Goal: Check status: Check status

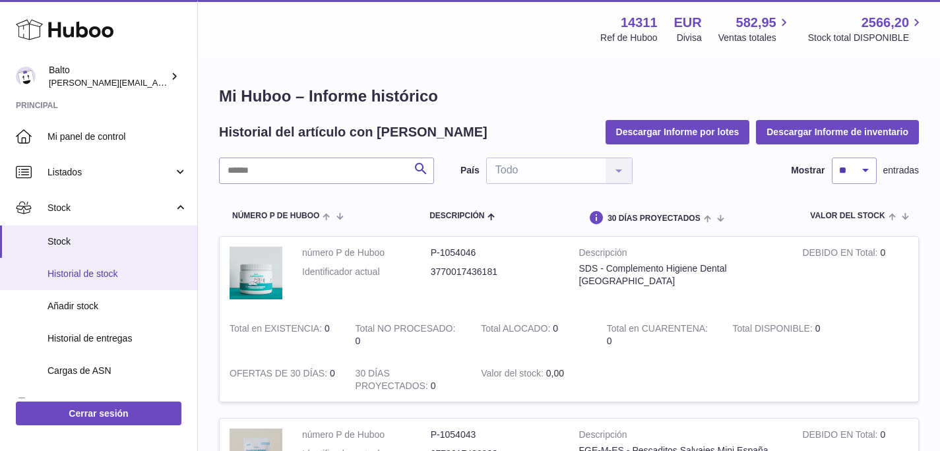
click at [83, 278] on span "Historial de stock" at bounding box center [117, 274] width 140 height 13
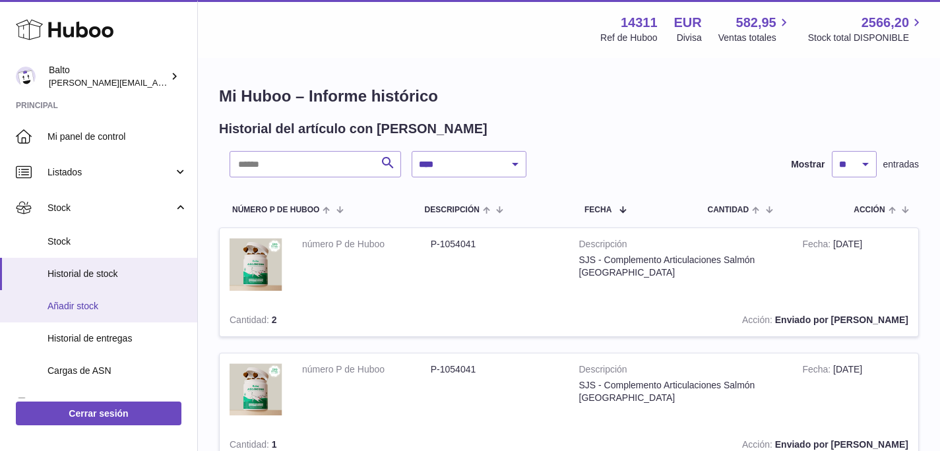
click at [78, 314] on link "Añadir stock" at bounding box center [98, 306] width 197 height 32
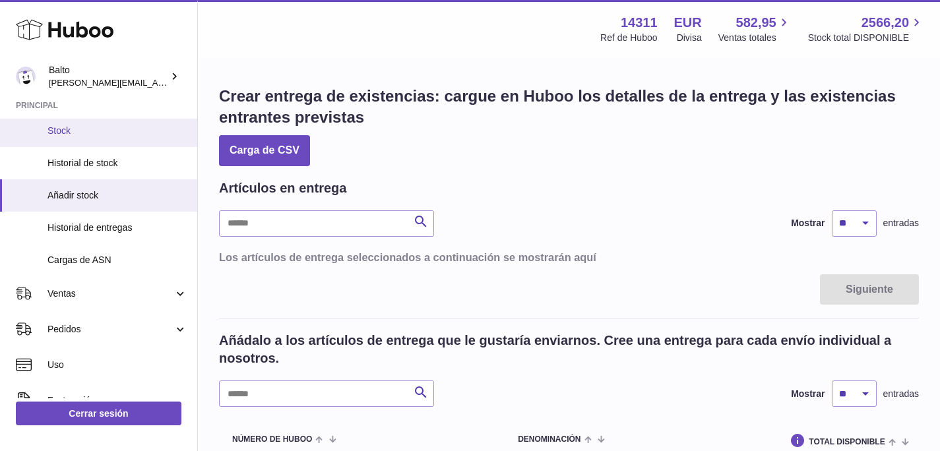
scroll to position [227, 0]
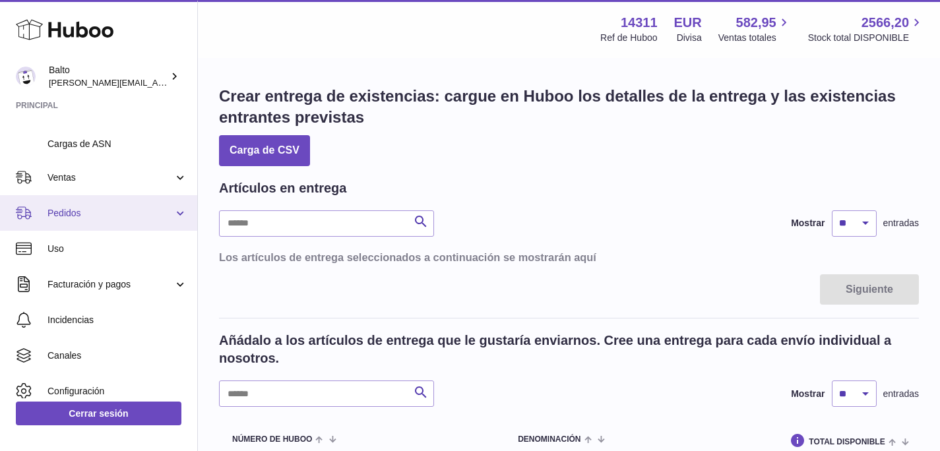
click at [70, 213] on span "Pedidos" at bounding box center [110, 213] width 126 height 13
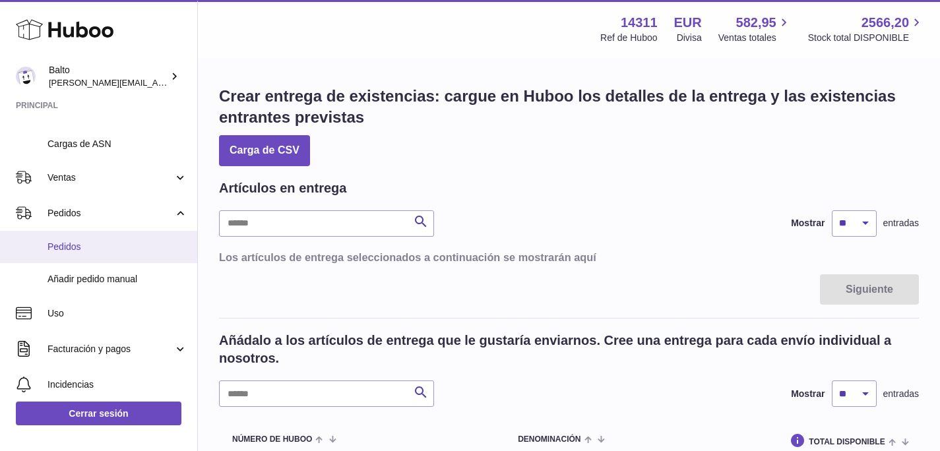
click at [71, 245] on span "Pedidos" at bounding box center [117, 247] width 140 height 13
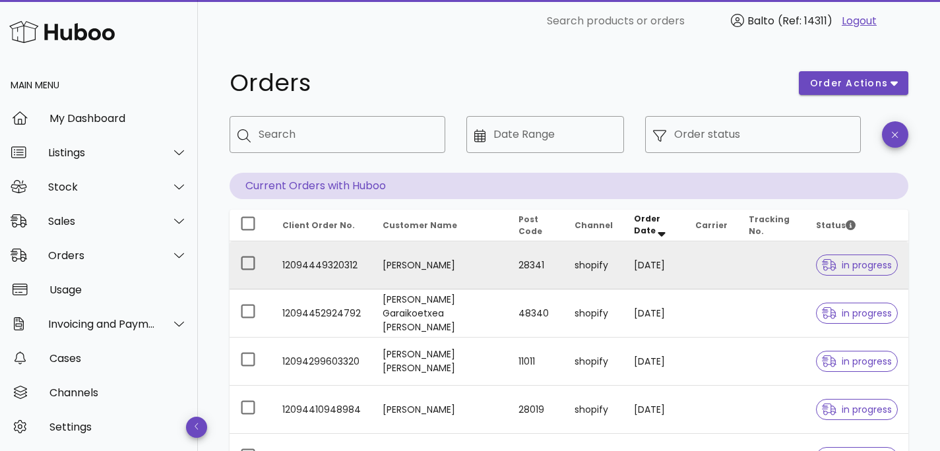
click at [843, 267] on span "in progress" at bounding box center [856, 264] width 70 height 9
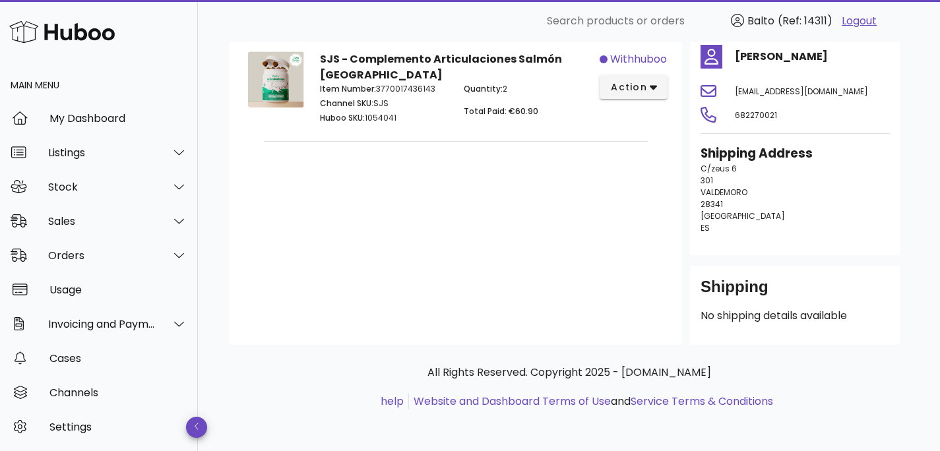
scroll to position [105, 0]
click at [808, 301] on div "Shipping" at bounding box center [794, 292] width 189 height 32
click at [808, 307] on p "No shipping details available" at bounding box center [794, 315] width 189 height 16
click at [645, 83] on span "action" at bounding box center [628, 87] width 37 height 14
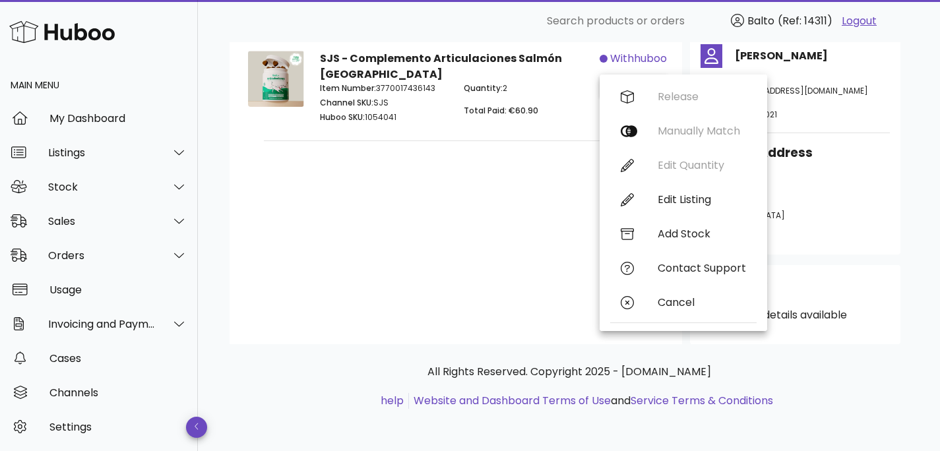
click at [415, 168] on div "Customer's Cart Total Paid €60.90 SJS - Complemento Articulaciones Salmón Españ…" at bounding box center [455, 171] width 452 height 346
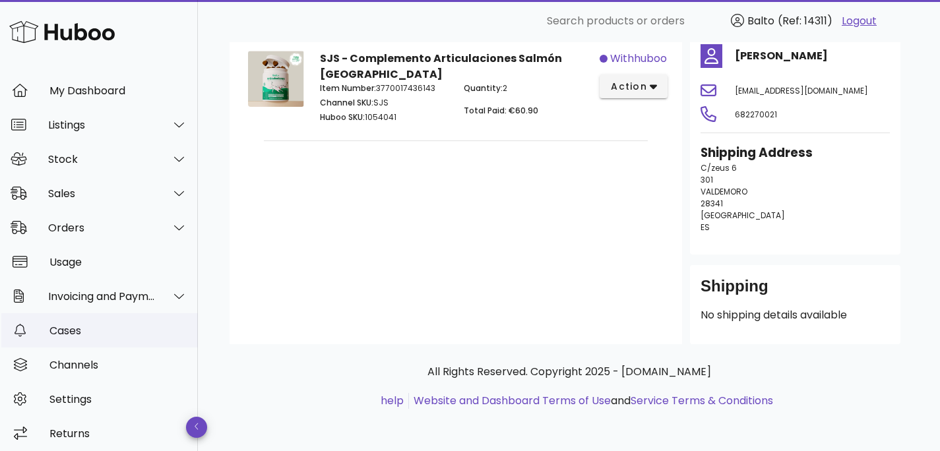
scroll to position [32, 0]
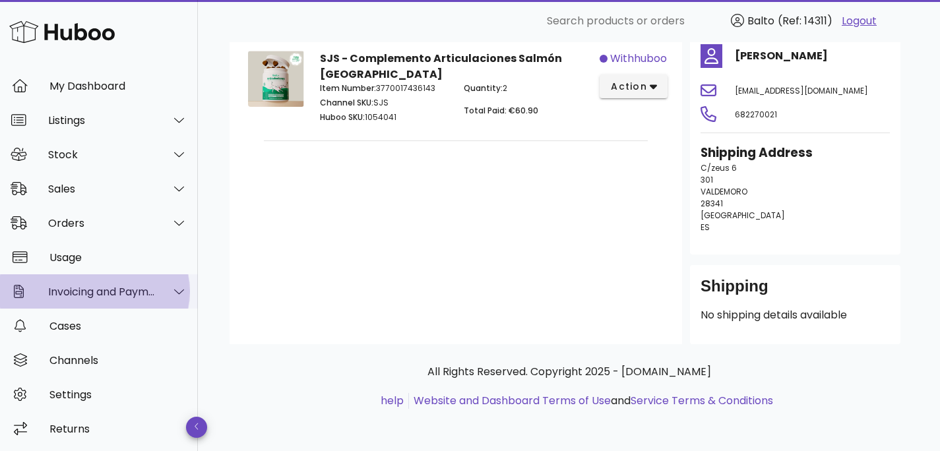
click at [160, 291] on div at bounding box center [172, 291] width 32 height 33
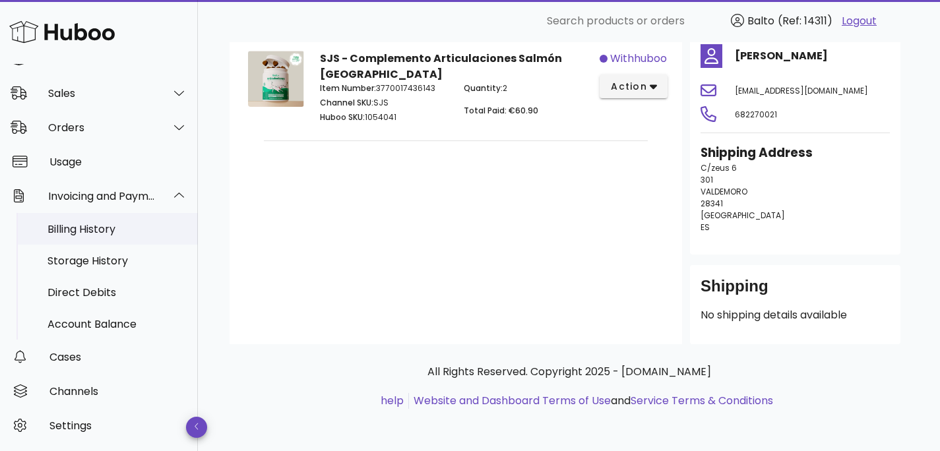
scroll to position [159, 0]
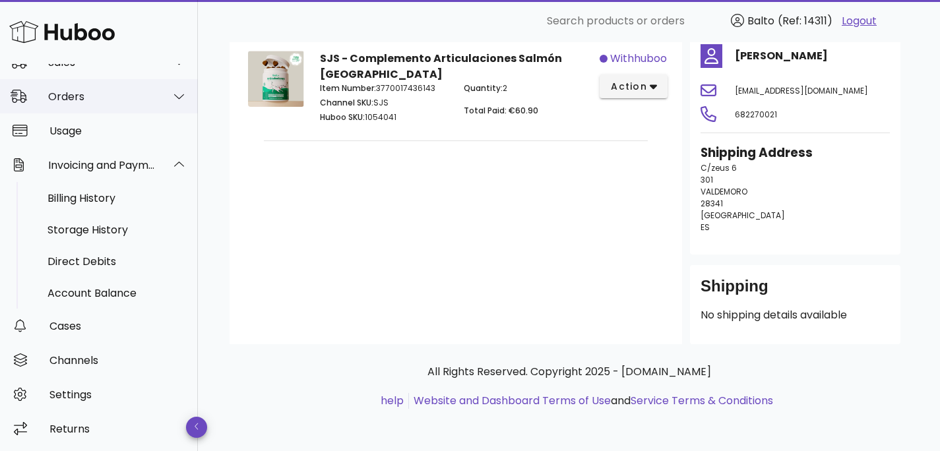
click at [89, 96] on div "Orders" at bounding box center [101, 96] width 107 height 13
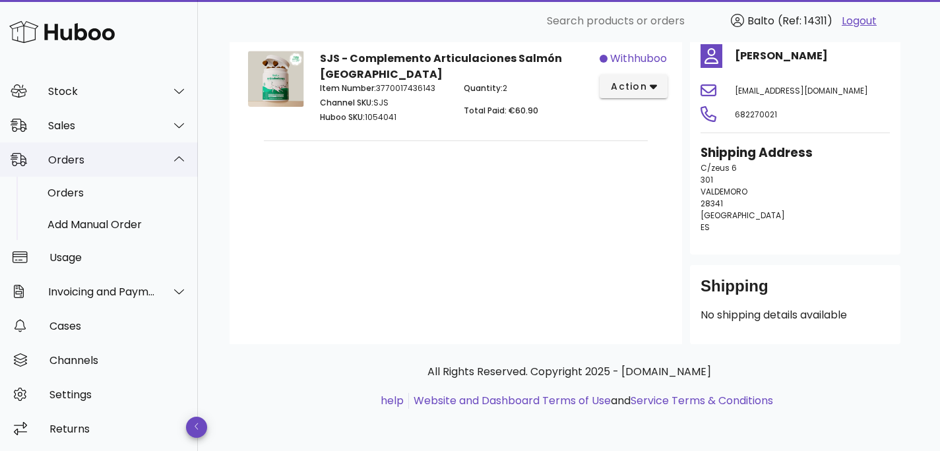
scroll to position [96, 0]
click at [69, 193] on div "Orders" at bounding box center [117, 193] width 140 height 13
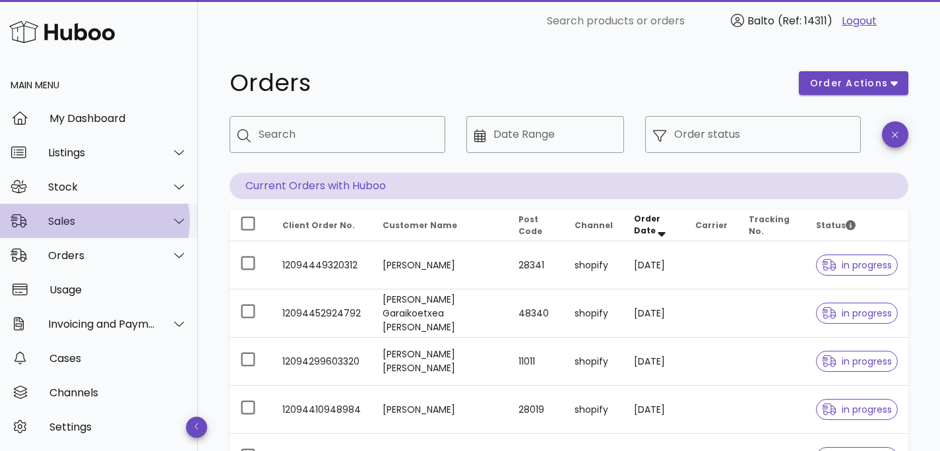
click at [174, 217] on icon at bounding box center [179, 221] width 10 height 12
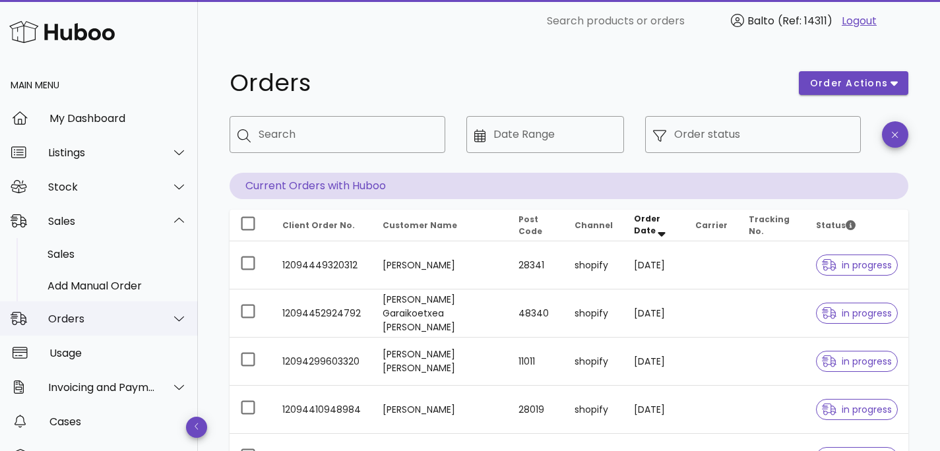
click at [175, 320] on div at bounding box center [179, 319] width 16 height 12
click at [171, 219] on div at bounding box center [179, 221] width 16 height 12
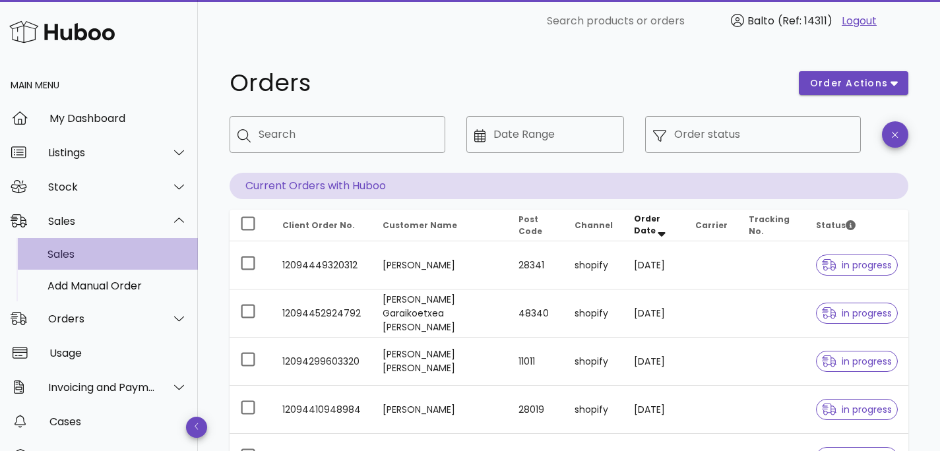
click at [69, 258] on div "Sales" at bounding box center [117, 254] width 140 height 13
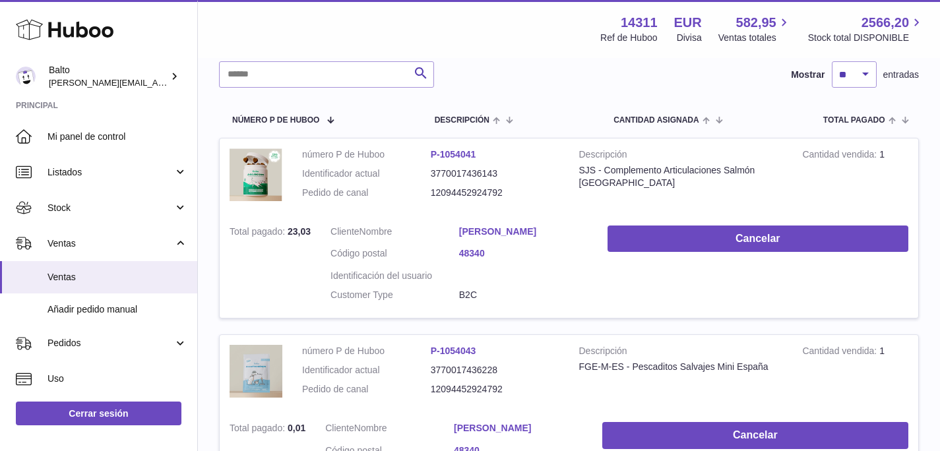
scroll to position [247, 0]
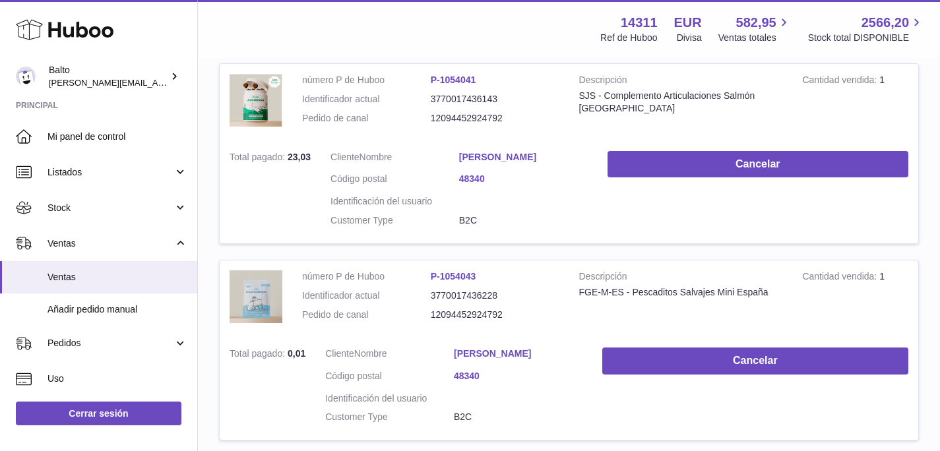
click at [323, 104] on dt "Identificador actual" at bounding box center [366, 99] width 129 height 13
click at [464, 77] on link "P-1054041" at bounding box center [453, 80] width 45 height 11
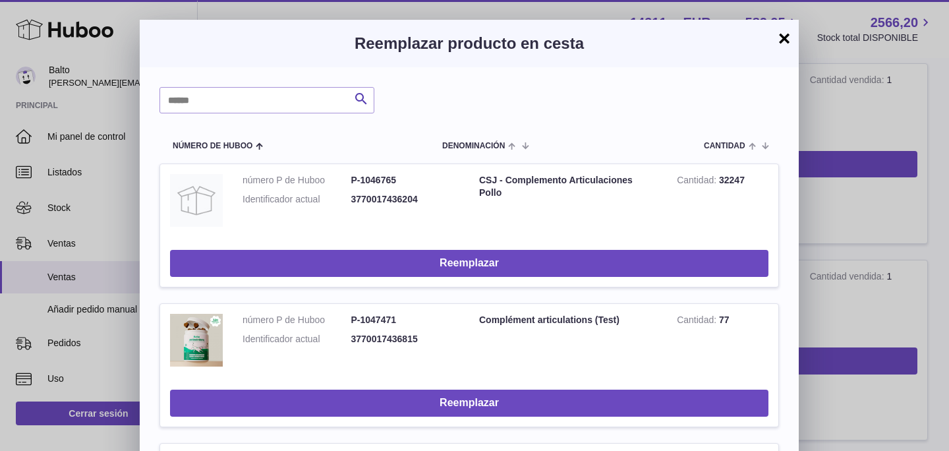
click at [783, 38] on button "×" at bounding box center [785, 38] width 16 height 16
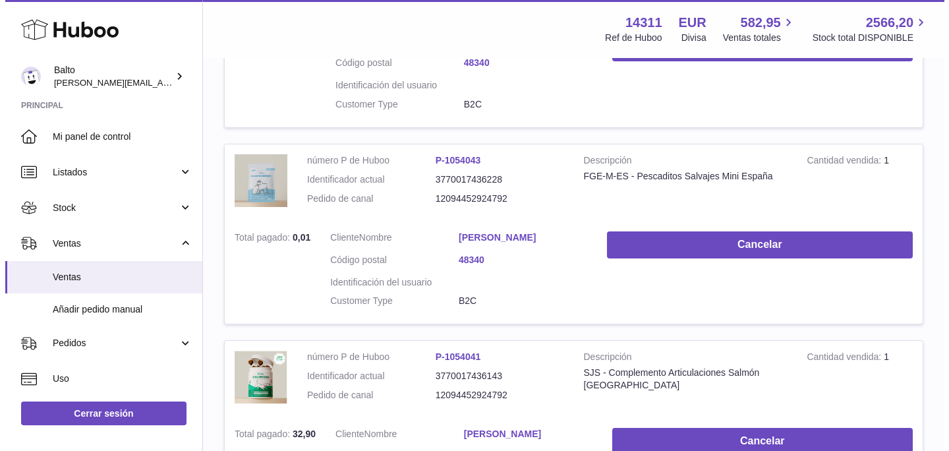
scroll to position [96, 0]
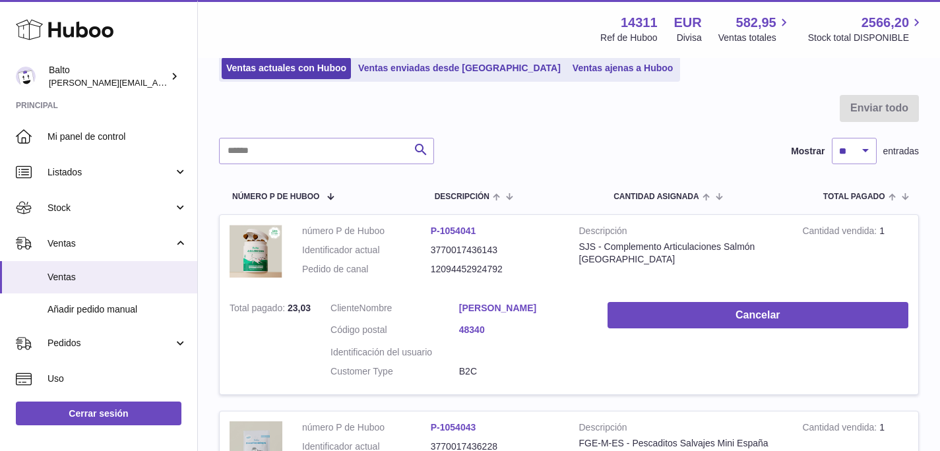
click at [483, 307] on link "[PERSON_NAME]" at bounding box center [523, 308] width 129 height 13
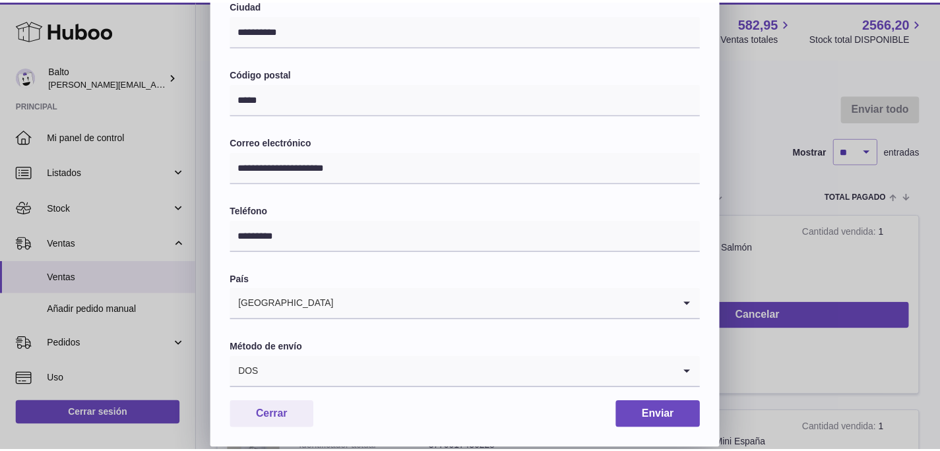
scroll to position [380, 0]
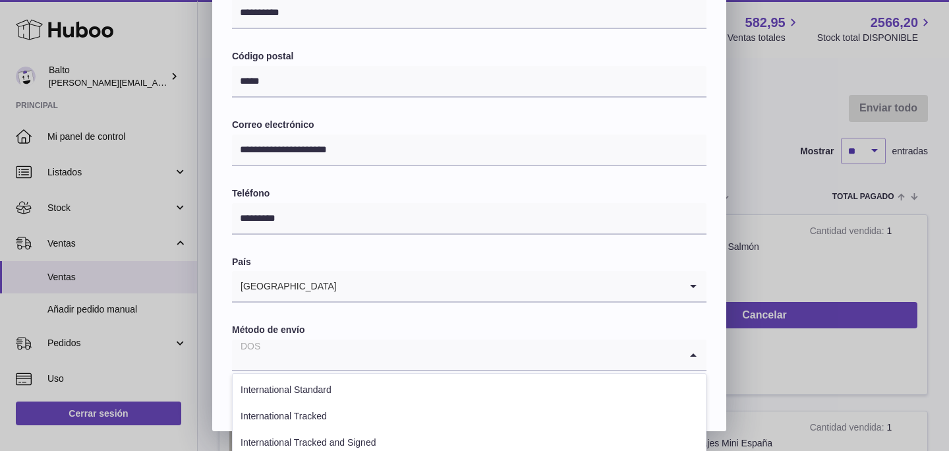
click at [694, 357] on icon "Search for option" at bounding box center [693, 355] width 26 height 30
click at [786, 359] on div "**********" at bounding box center [474, 35] width 949 height 791
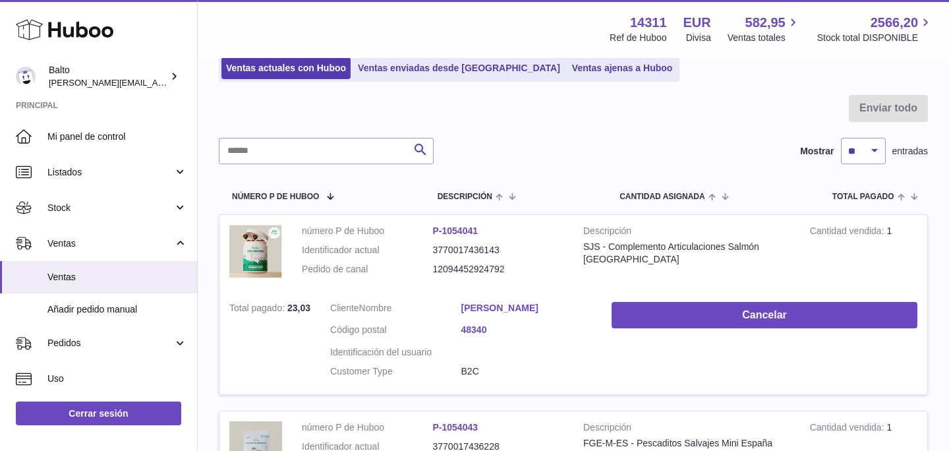
scroll to position [0, 0]
click at [458, 231] on link "P-1054041" at bounding box center [453, 230] width 45 height 11
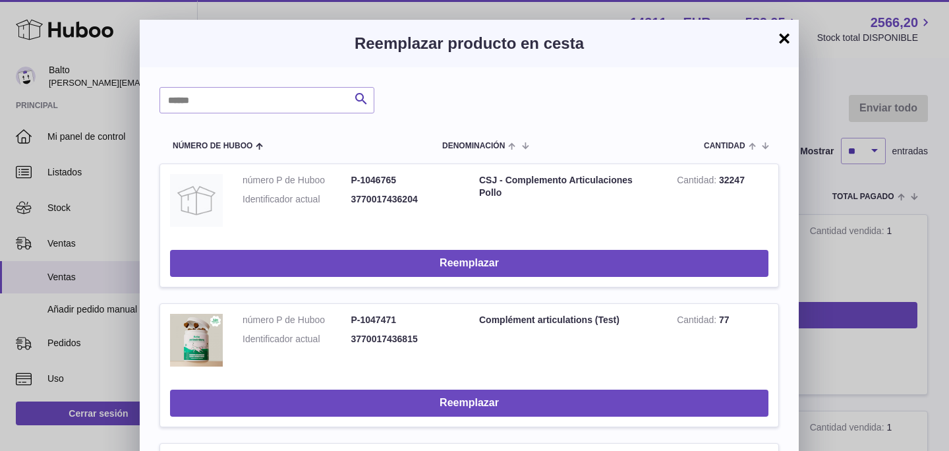
click at [779, 37] on button "×" at bounding box center [785, 38] width 16 height 16
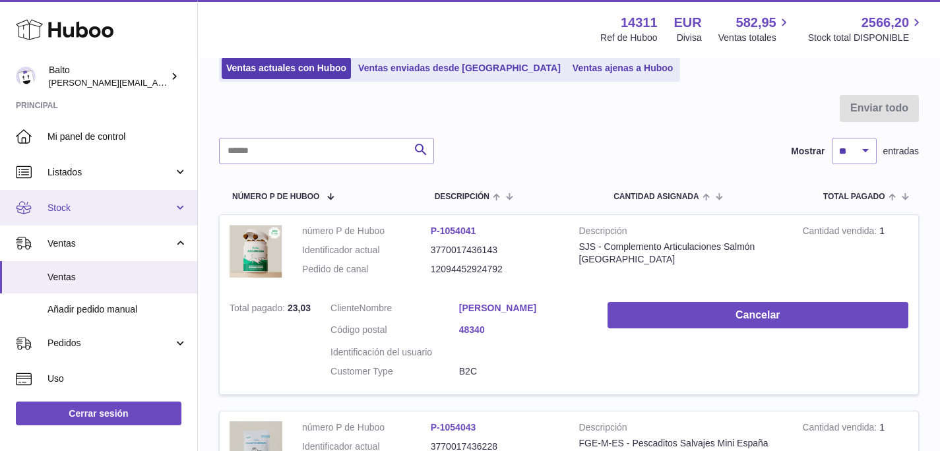
click at [115, 206] on span "Stock" at bounding box center [110, 208] width 126 height 13
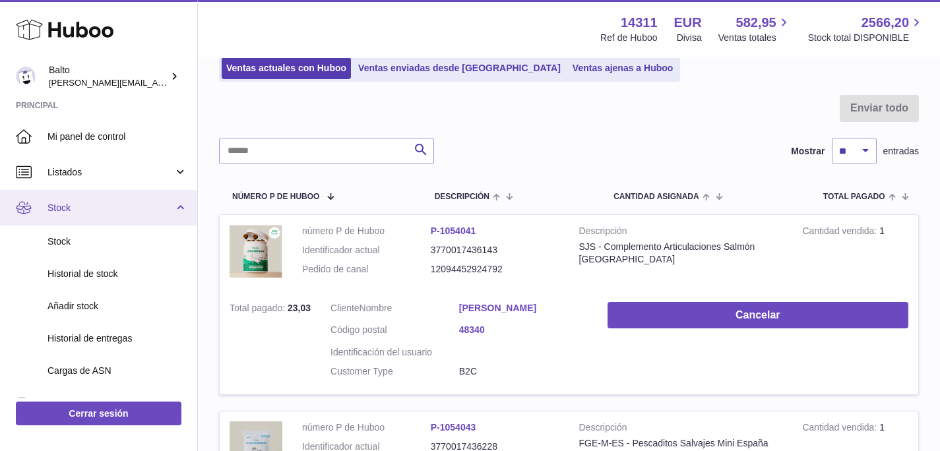
click at [169, 211] on span "Stock" at bounding box center [110, 208] width 126 height 13
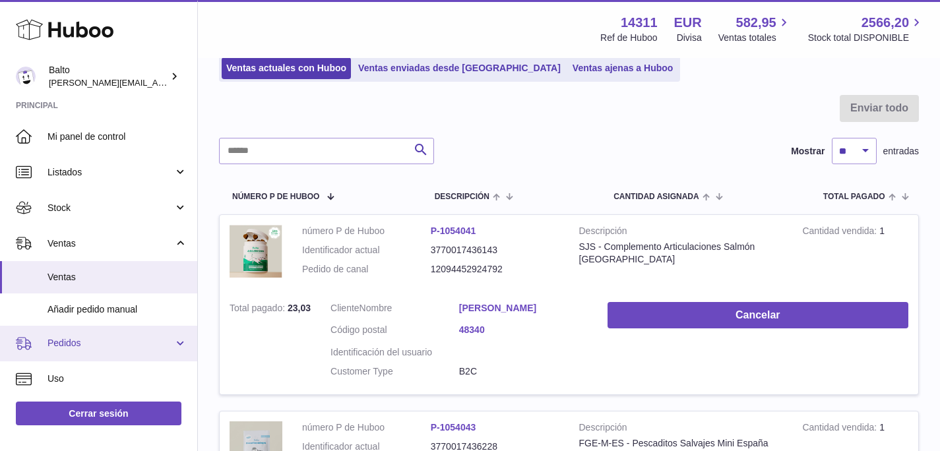
click at [122, 340] on span "Pedidos" at bounding box center [110, 343] width 126 height 13
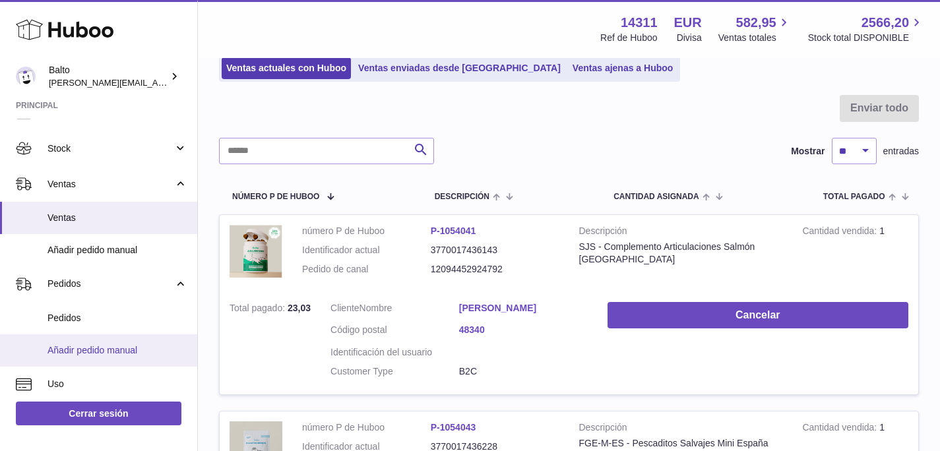
scroll to position [66, 0]
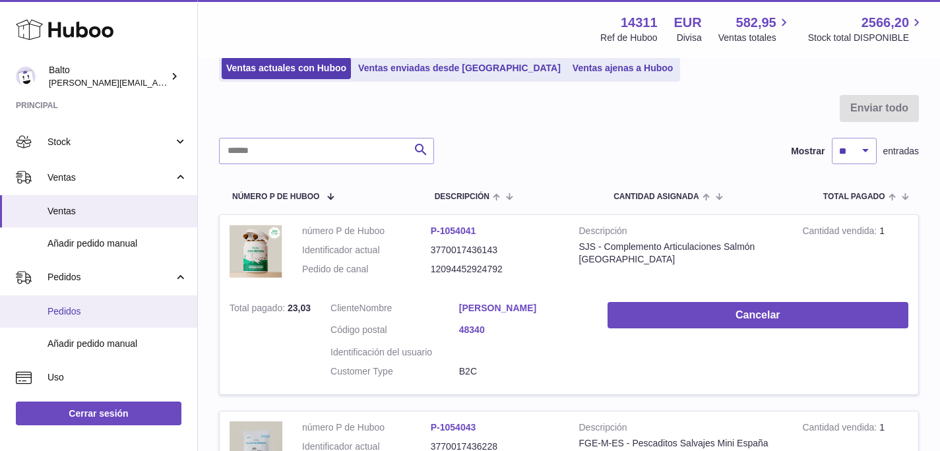
click at [76, 311] on span "Pedidos" at bounding box center [117, 311] width 140 height 13
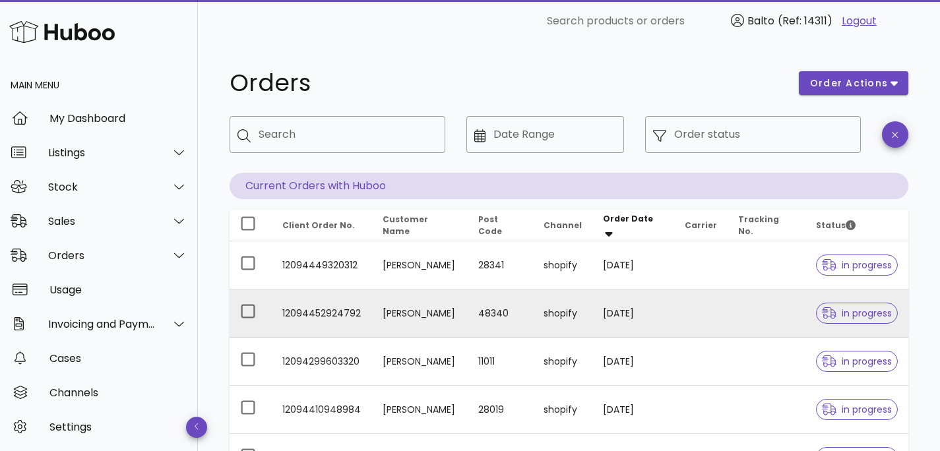
click at [379, 318] on td "[PERSON_NAME]" at bounding box center [420, 313] width 96 height 48
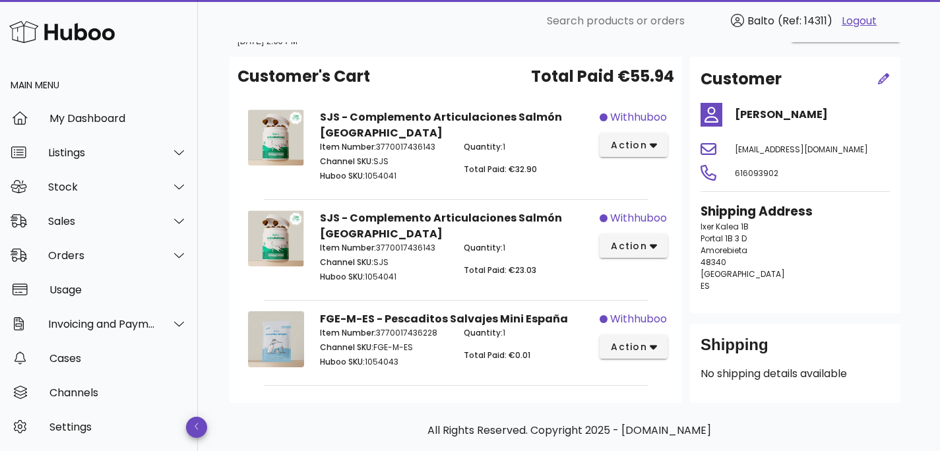
scroll to position [36, 0]
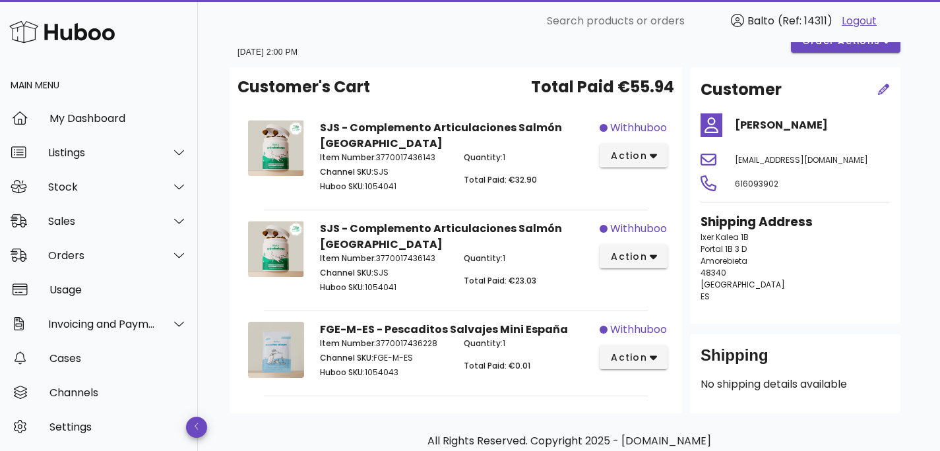
click at [400, 239] on div "SJS - Complemento Articulaciones Salmón España Item Number: 3770017436143 Chann…" at bounding box center [455, 259] width 287 height 92
click at [655, 258] on button "action" at bounding box center [633, 257] width 68 height 24
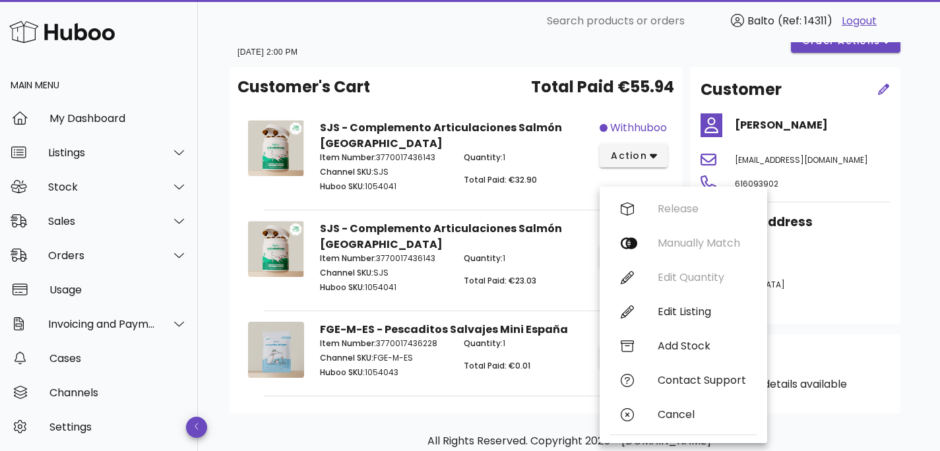
click at [808, 281] on p "[STREET_ADDRESS] ES" at bounding box center [794, 266] width 189 height 71
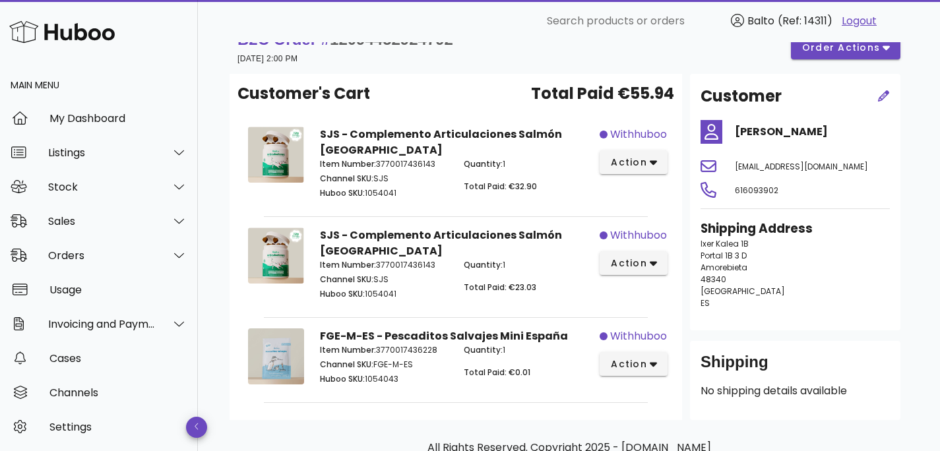
scroll to position [0, 0]
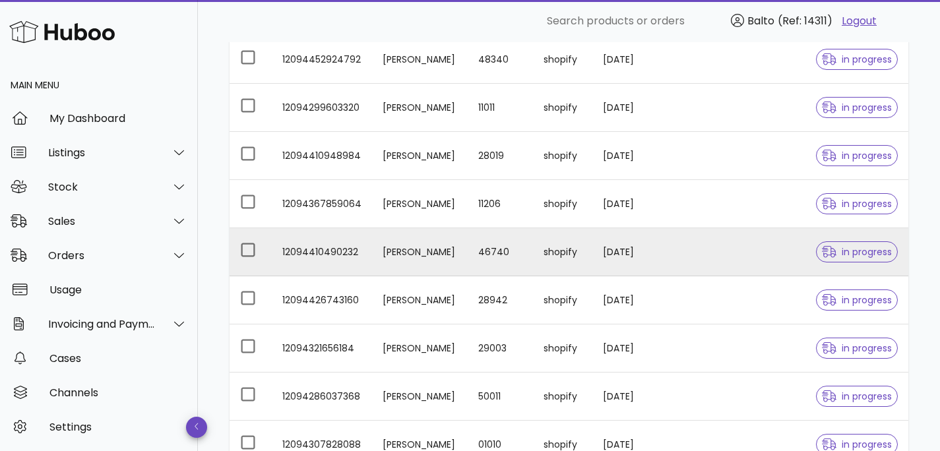
scroll to position [415, 0]
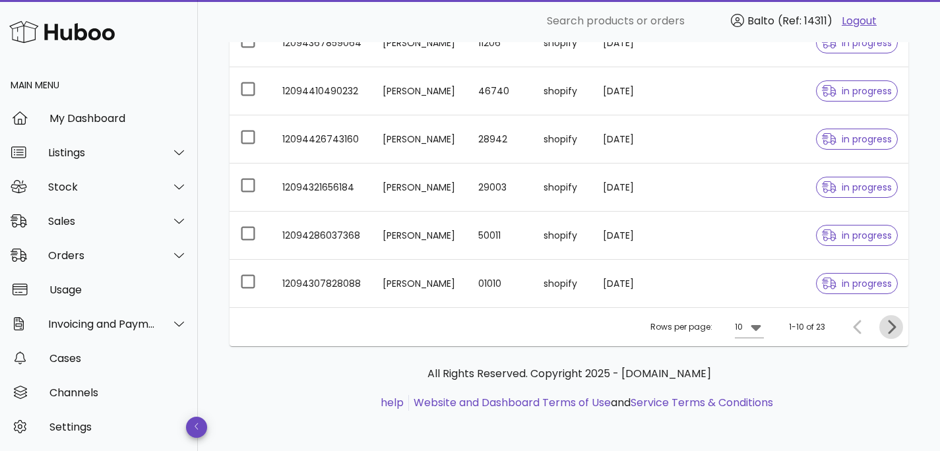
click at [886, 319] on icon "Next page" at bounding box center [891, 327] width 16 height 16
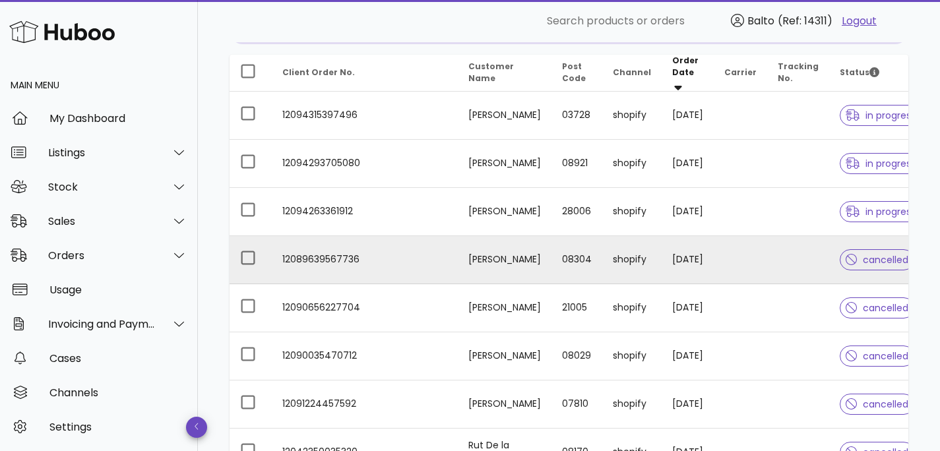
scroll to position [155, 0]
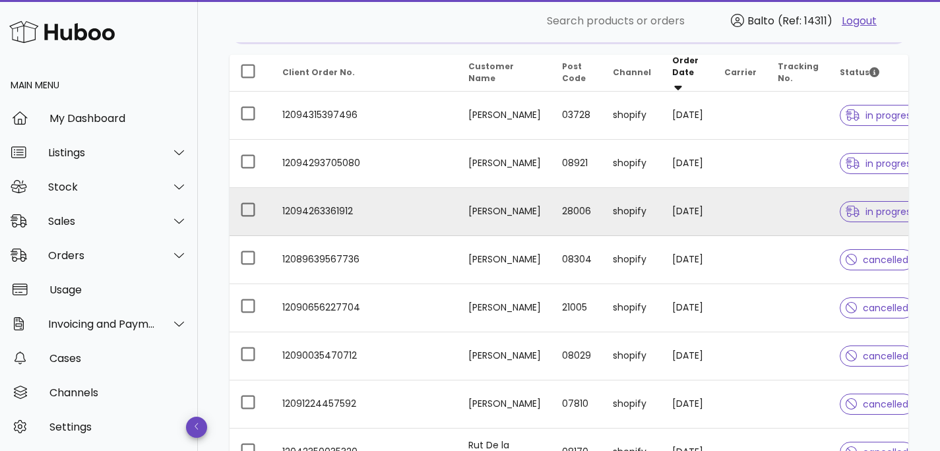
click at [874, 207] on span "in progress" at bounding box center [880, 211] width 70 height 9
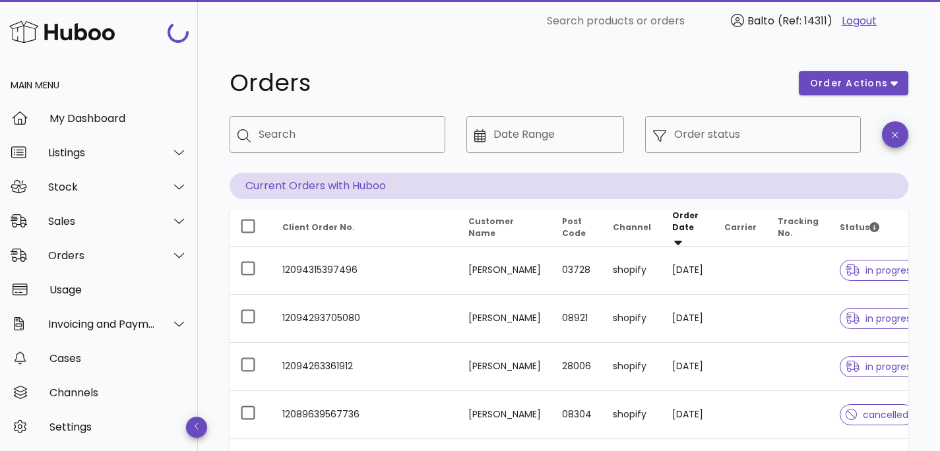
scroll to position [155, 0]
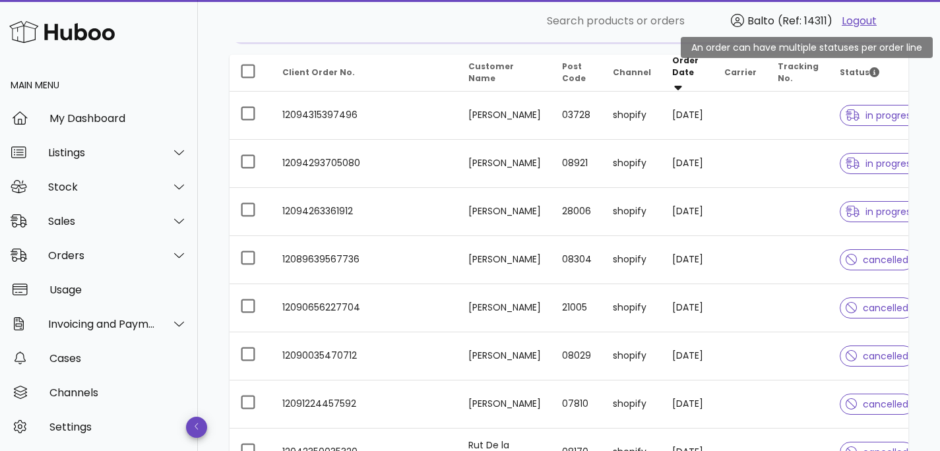
click at [852, 71] on span "Status" at bounding box center [859, 72] width 40 height 11
click at [869, 70] on icon "Status" at bounding box center [874, 72] width 10 height 10
